Goal: Task Accomplishment & Management: Manage account settings

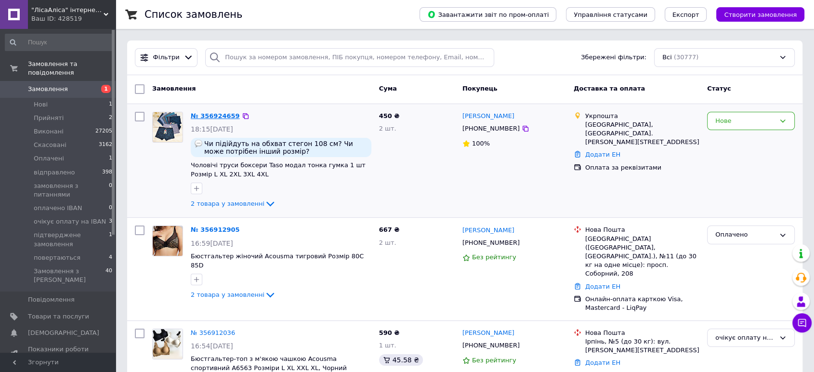
click at [215, 118] on link "№ 356924659" at bounding box center [215, 115] width 49 height 7
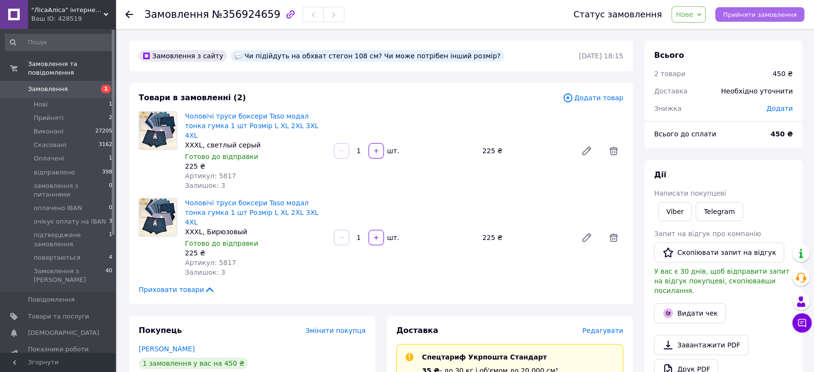
click at [751, 17] on span "Прийняти замовлення" at bounding box center [760, 14] width 74 height 7
click at [45, 85] on span "Замовлення" at bounding box center [48, 89] width 40 height 9
